Goal: Task Accomplishment & Management: Manage account settings

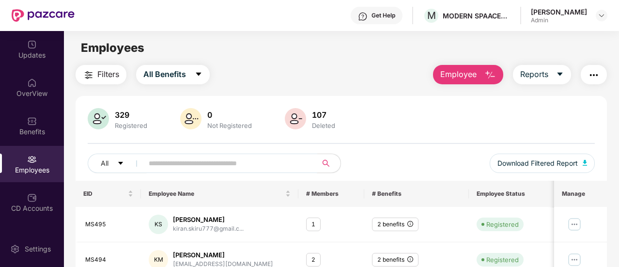
click at [172, 158] on input "text" at bounding box center [227, 163] width 156 height 15
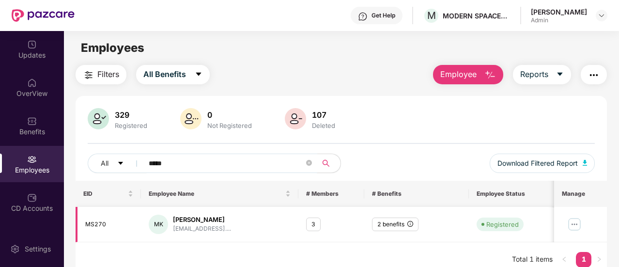
type input "*****"
click at [573, 219] on img at bounding box center [575, 225] width 16 height 16
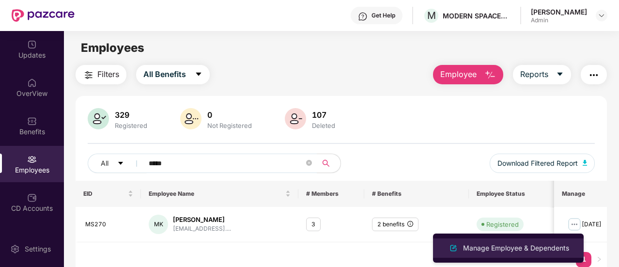
click at [497, 251] on div "Manage Employee & Dependents" at bounding box center [516, 248] width 110 height 11
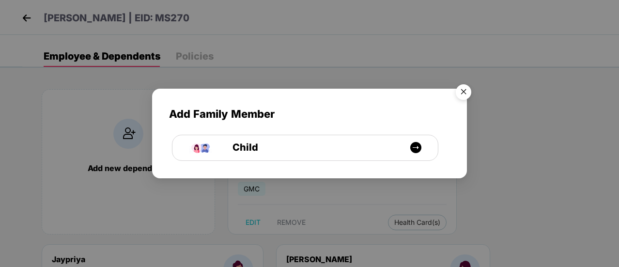
click at [466, 91] on img "Close" at bounding box center [463, 93] width 27 height 27
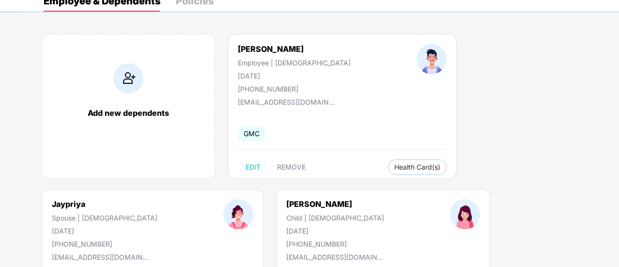
scroll to position [68, 0]
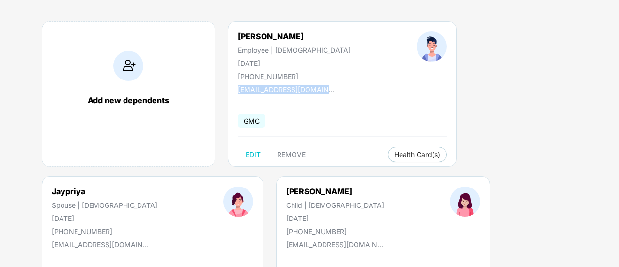
drag, startPoint x: 237, startPoint y: 87, endPoint x: 351, endPoint y: 86, distance: 113.9
click at [351, 86] on div "[PERSON_NAME] Employee | [DEMOGRAPHIC_DATA] [DATE] [PHONE_NUMBER] [EMAIL_ADDRES…" at bounding box center [342, 93] width 229 height 145
copy div "[EMAIL_ADDRESS][DOMAIN_NAME]"
drag, startPoint x: 249, startPoint y: 75, endPoint x: 295, endPoint y: 75, distance: 45.6
click at [295, 75] on div "[PERSON_NAME] Employee | [DEMOGRAPHIC_DATA] [DATE] [PHONE_NUMBER]" at bounding box center [294, 55] width 179 height 49
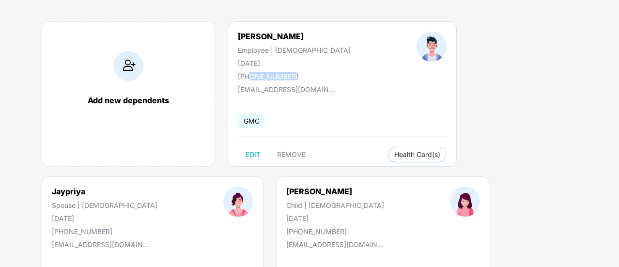
copy div "7259270677"
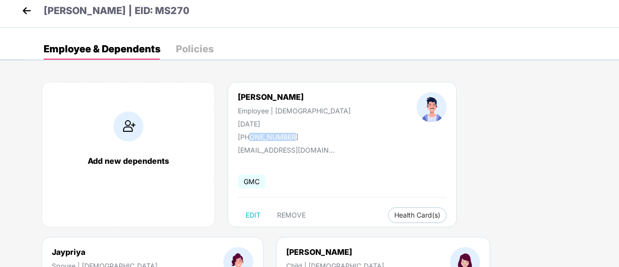
click at [29, 10] on img at bounding box center [26, 10] width 15 height 15
